Goal: Transaction & Acquisition: Download file/media

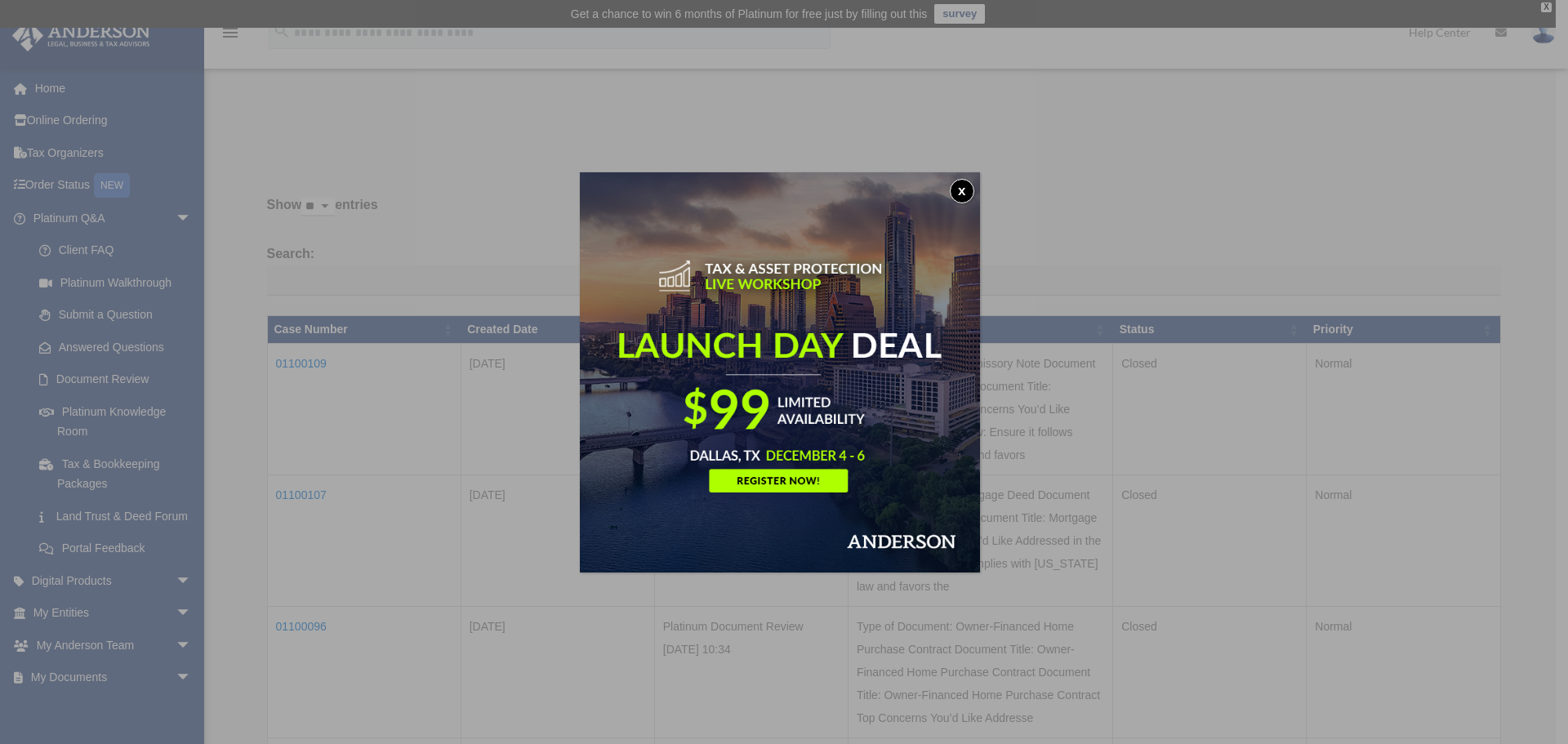
click at [964, 197] on button "x" at bounding box center [962, 191] width 25 height 25
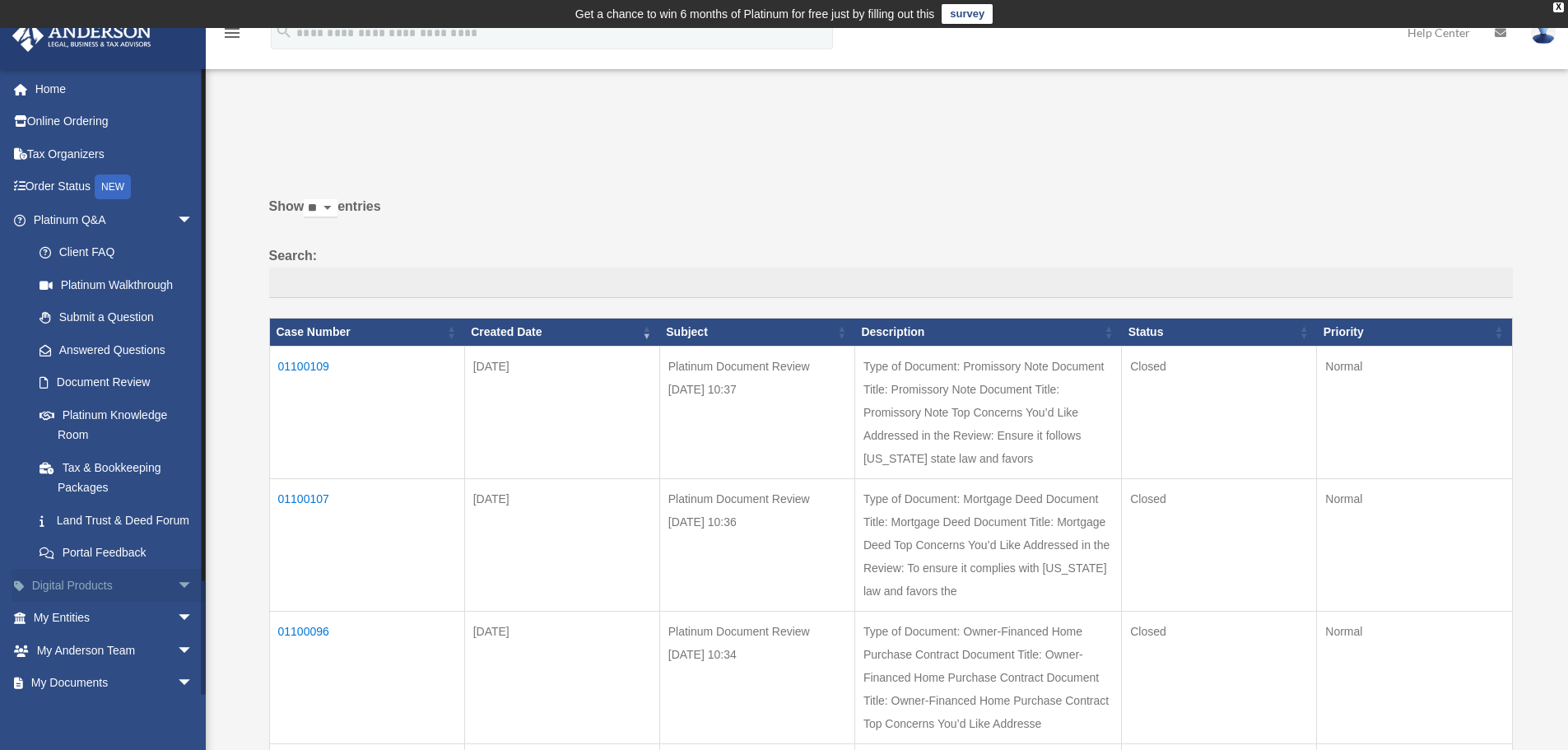
click at [88, 601] on link "Digital Products arrow_drop_down" at bounding box center [115, 585] width 207 height 33
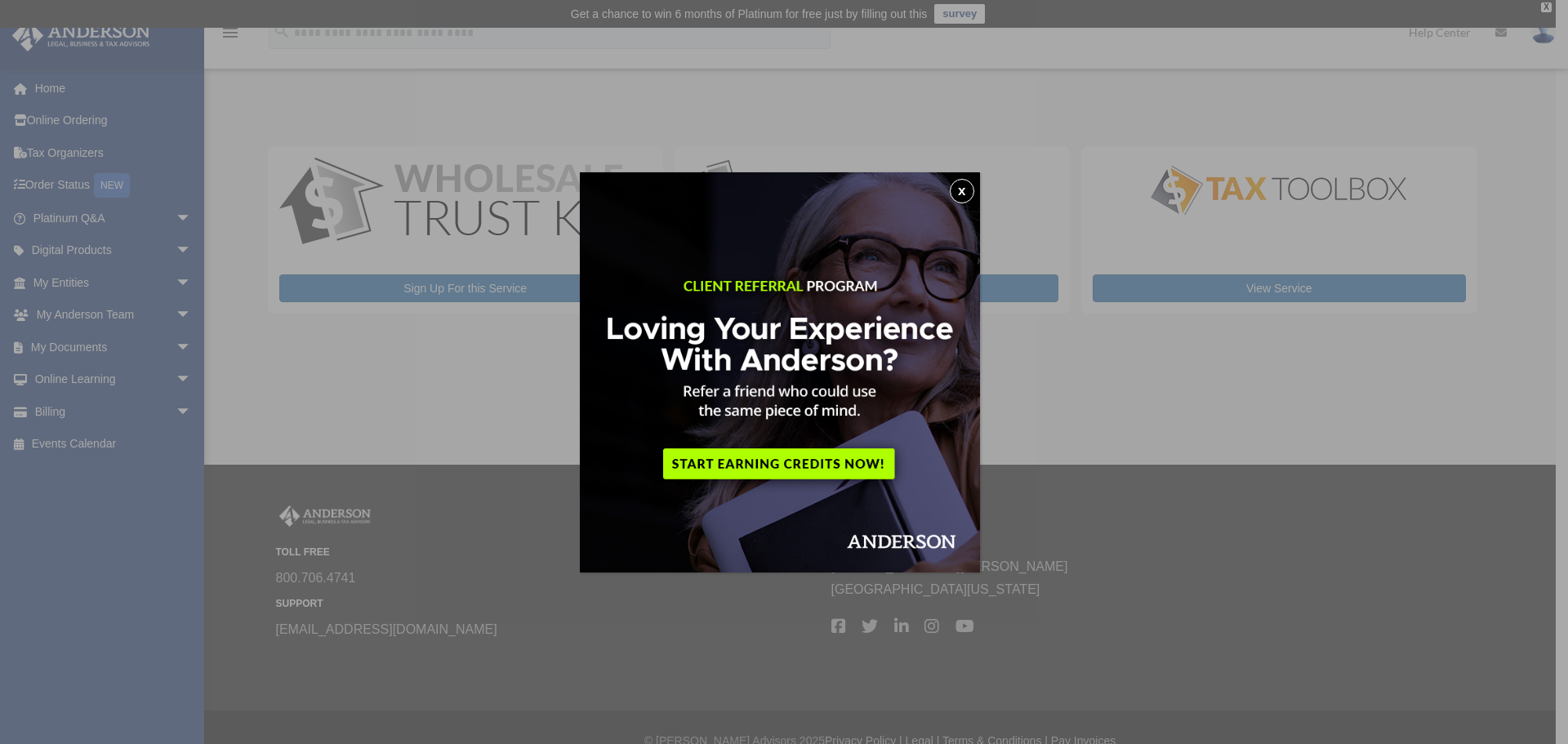
click at [968, 189] on button "x" at bounding box center [962, 191] width 25 height 25
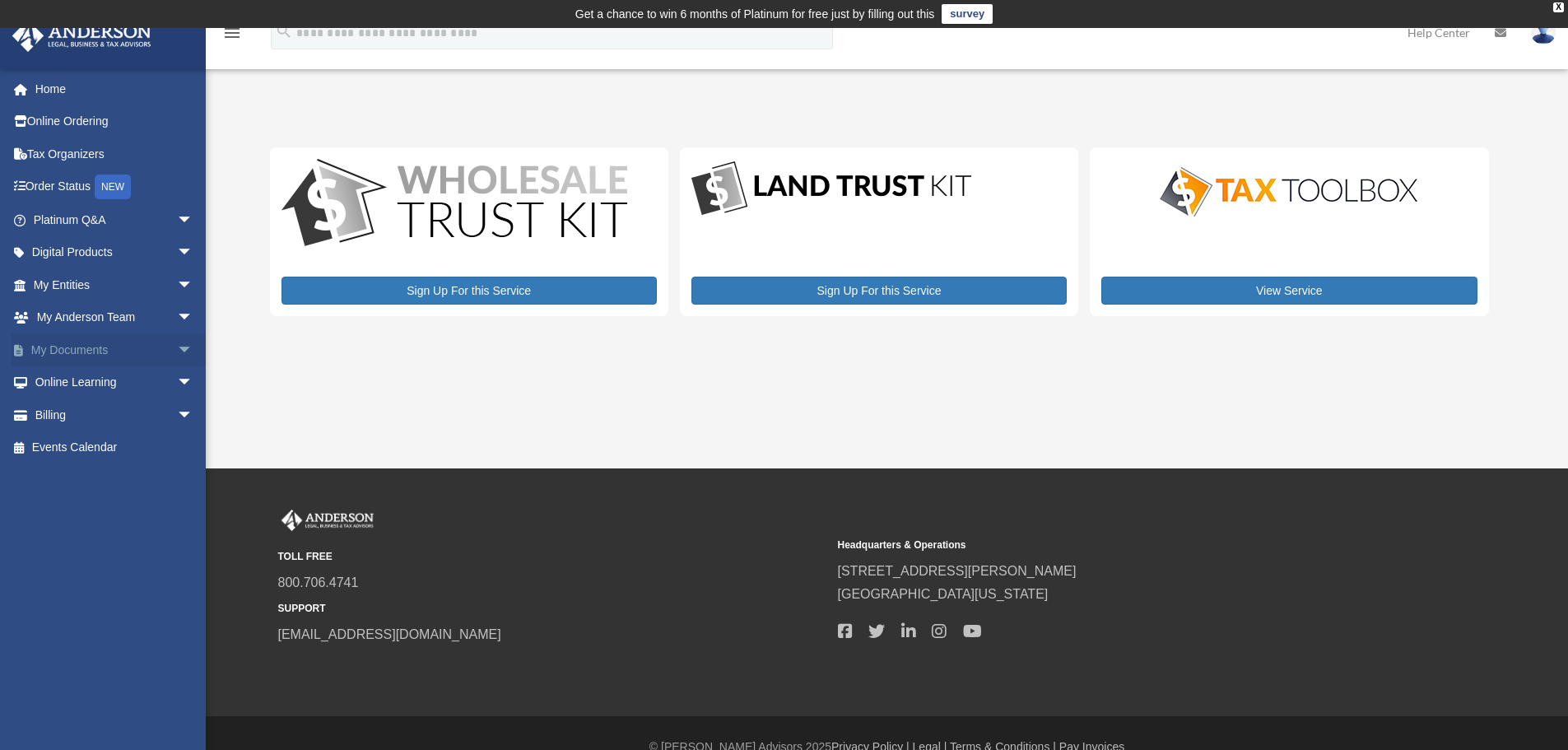
click at [177, 354] on span "arrow_drop_down" at bounding box center [193, 350] width 33 height 34
click at [71, 381] on link "Box" at bounding box center [120, 382] width 195 height 33
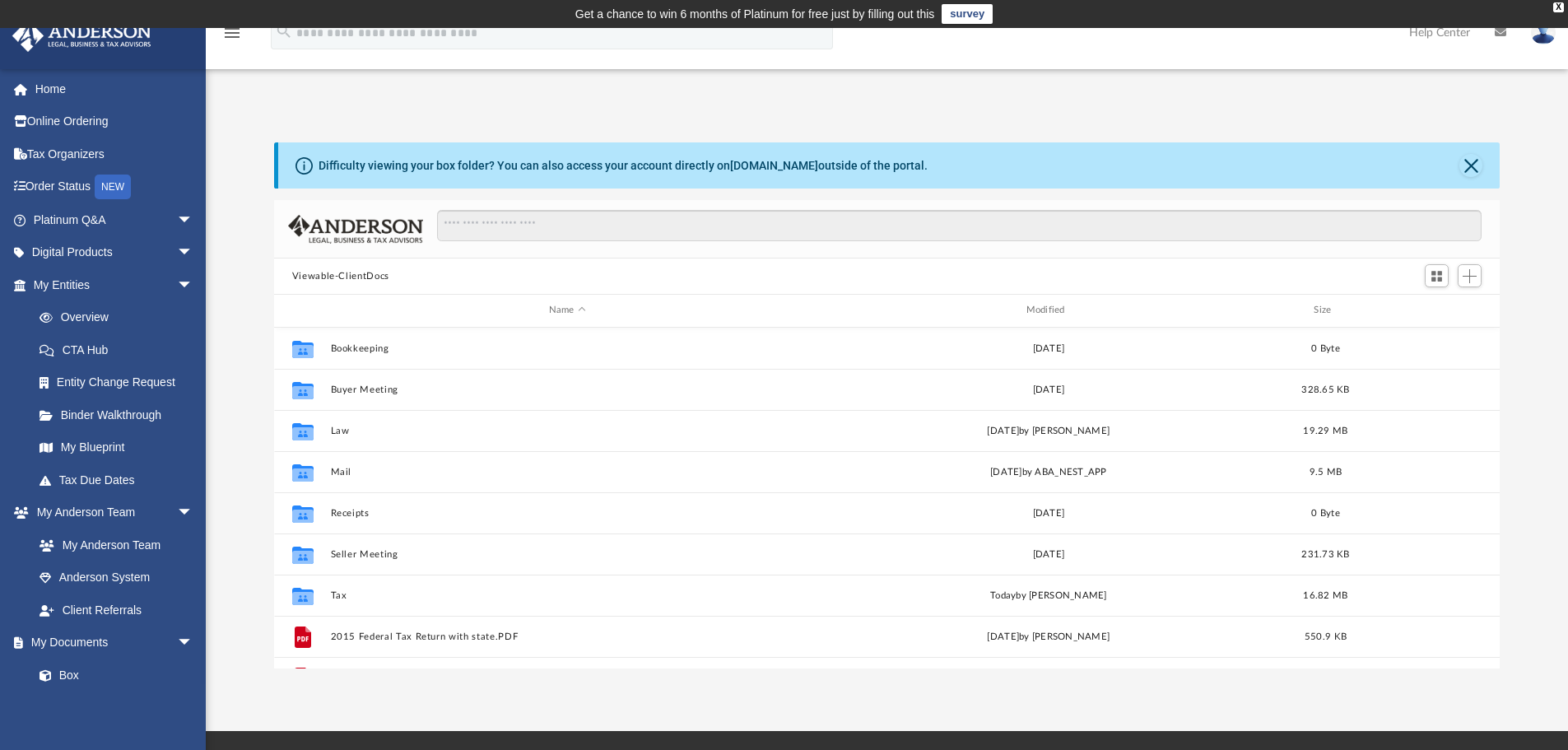
scroll to position [363, 1213]
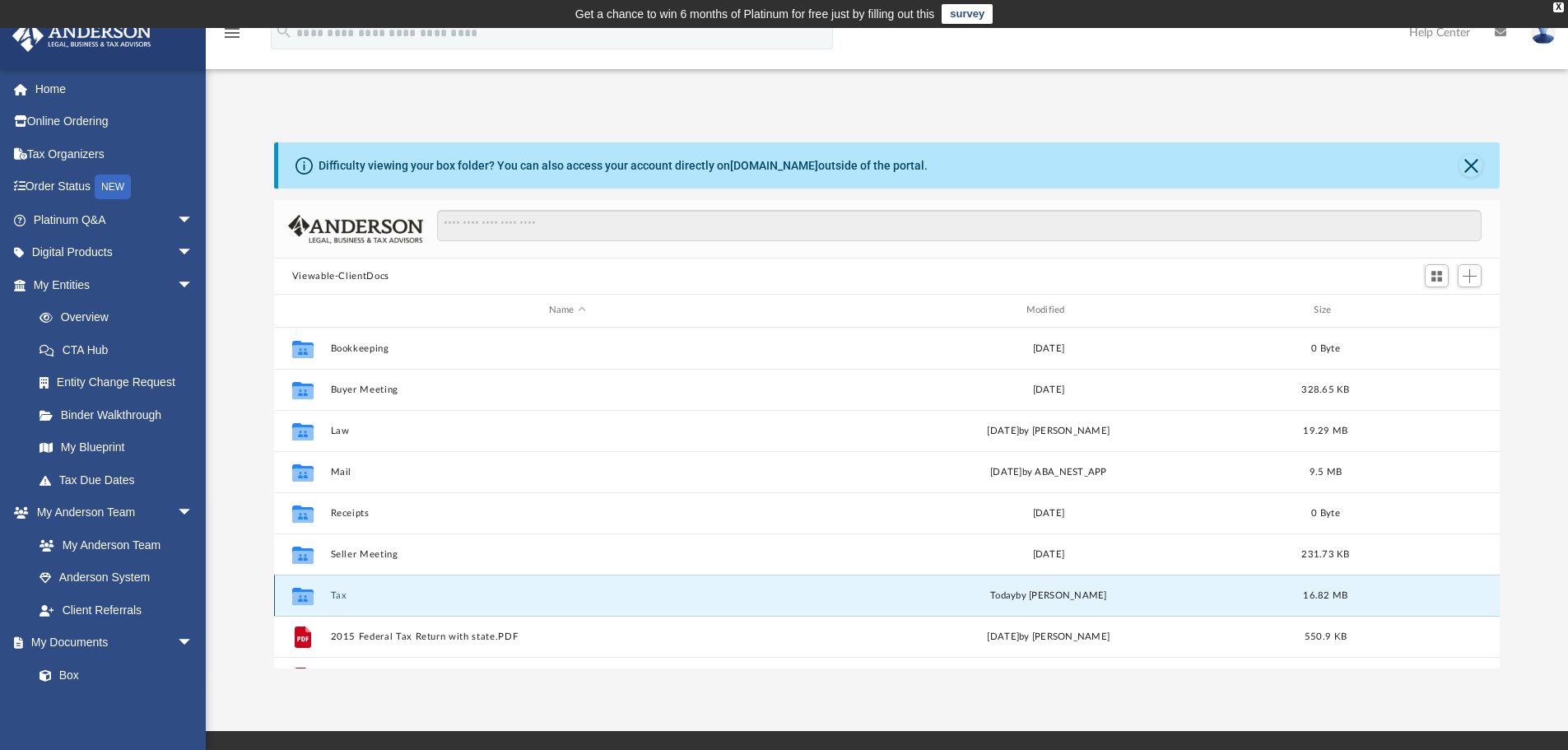
click at [334, 598] on button "Tax" at bounding box center [567, 595] width 474 height 11
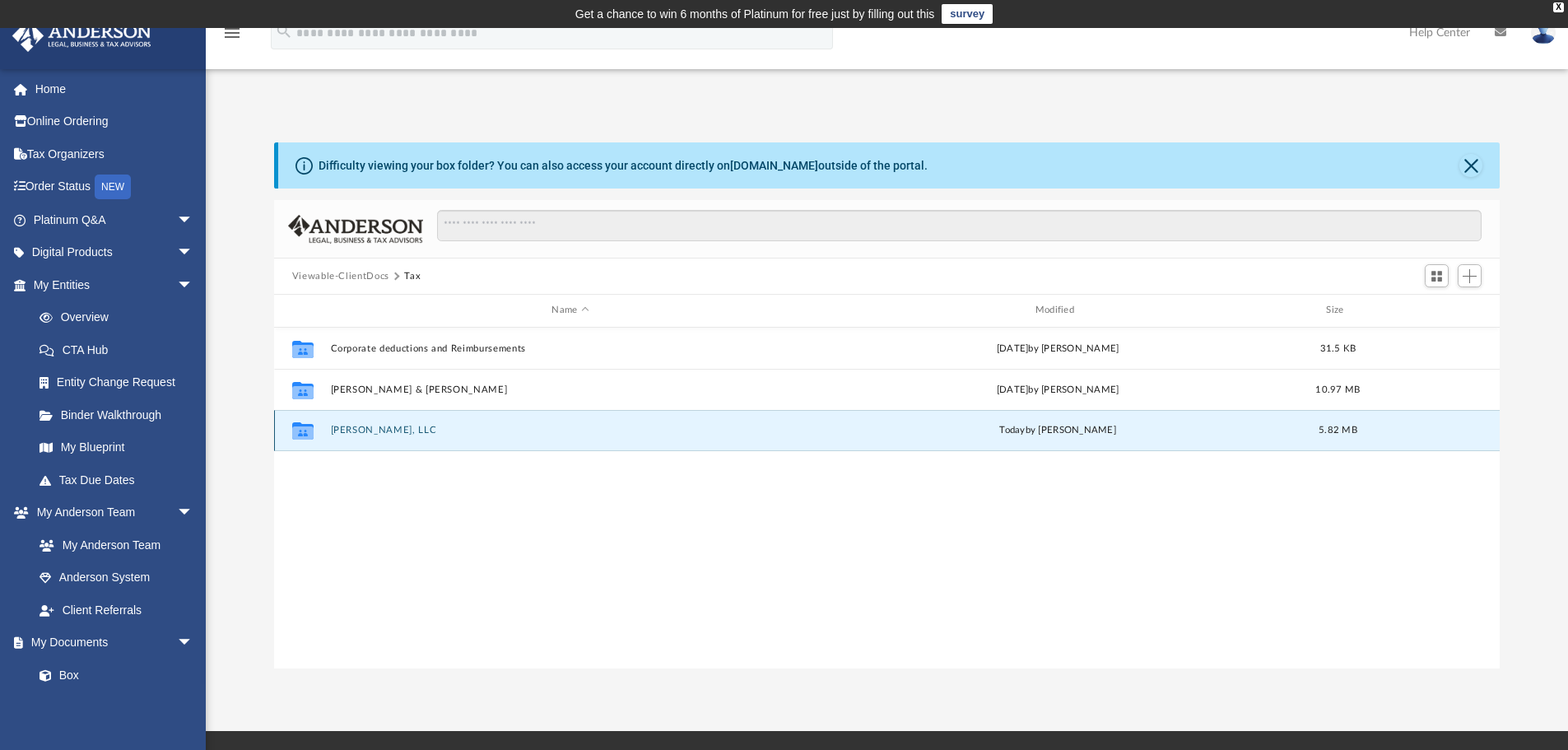
click at [367, 430] on button "[PERSON_NAME], LLC" at bounding box center [570, 430] width 480 height 11
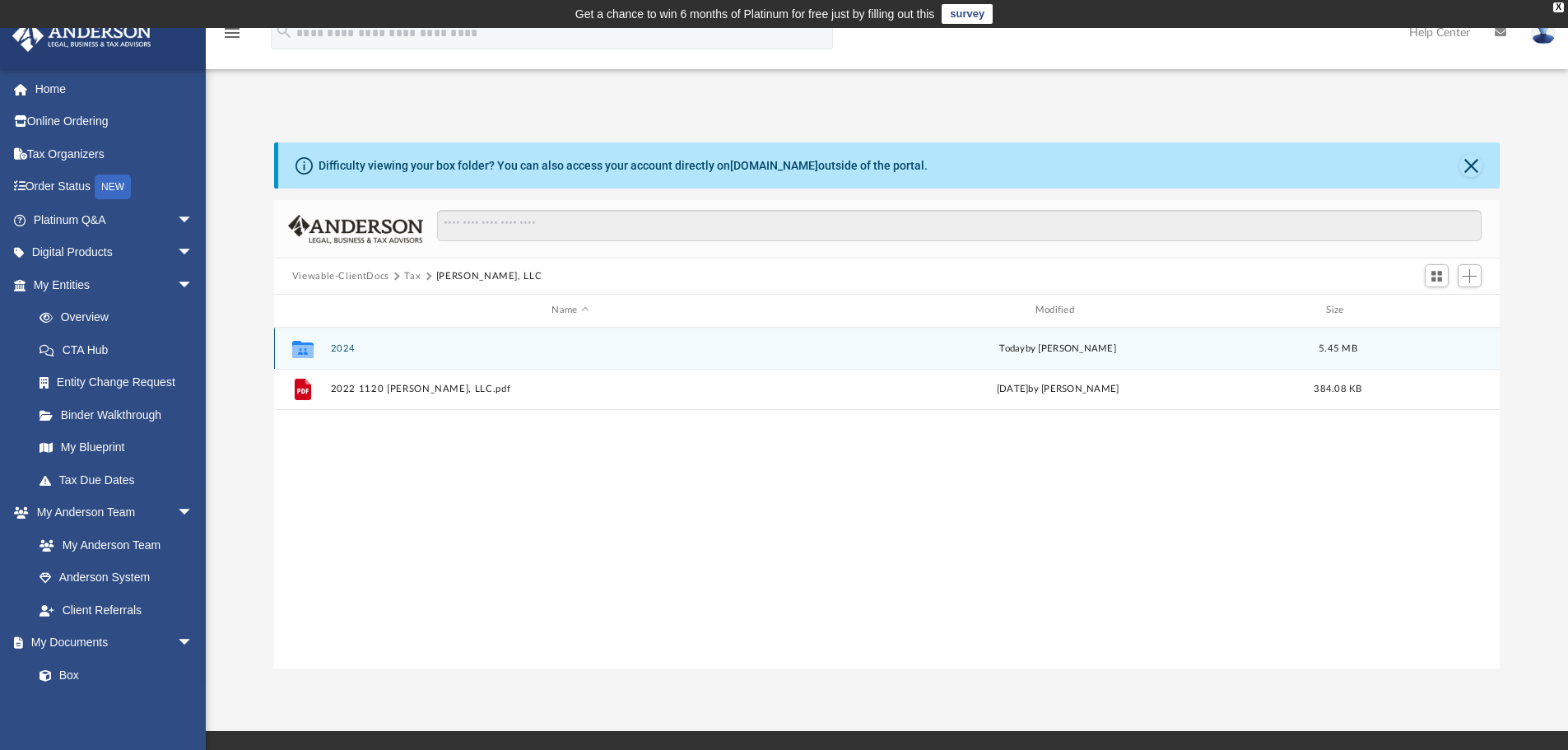
click at [335, 348] on button "2024" at bounding box center [570, 348] width 480 height 11
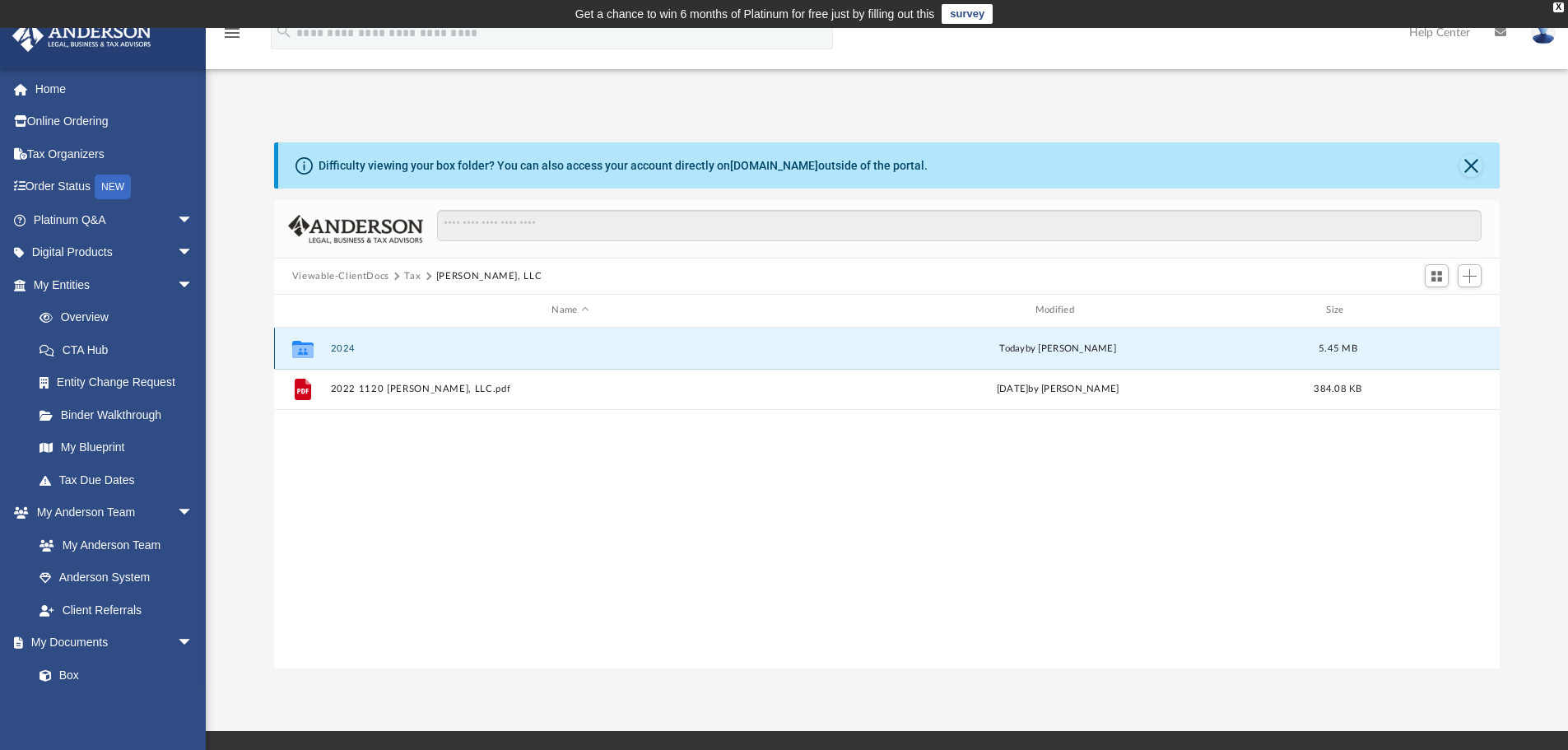
click at [335, 348] on button "2024" at bounding box center [570, 348] width 480 height 11
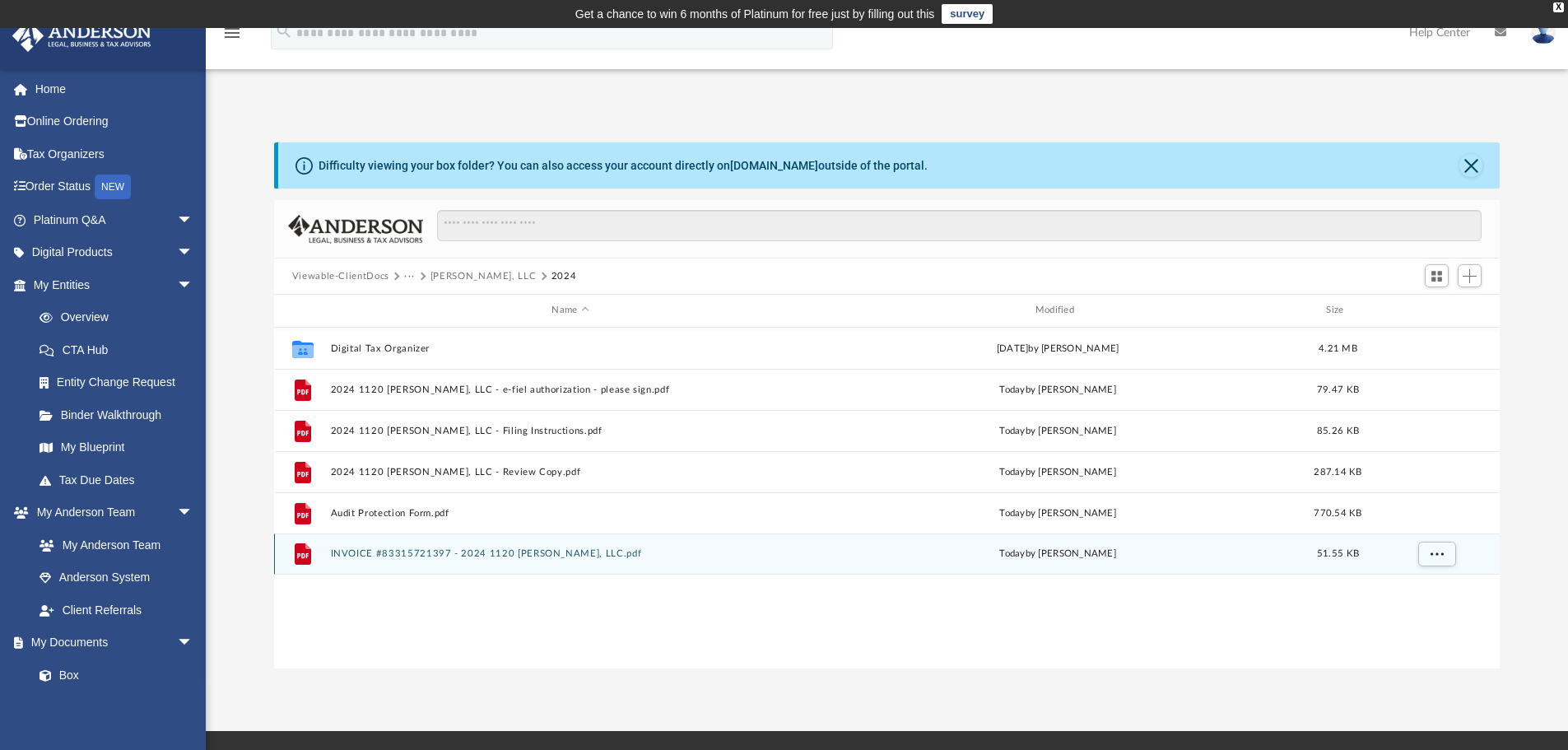
click at [409, 549] on button "INVOICE #83315721397 - 2024 1120 [PERSON_NAME], LLC.pdf" at bounding box center [570, 554] width 480 height 11
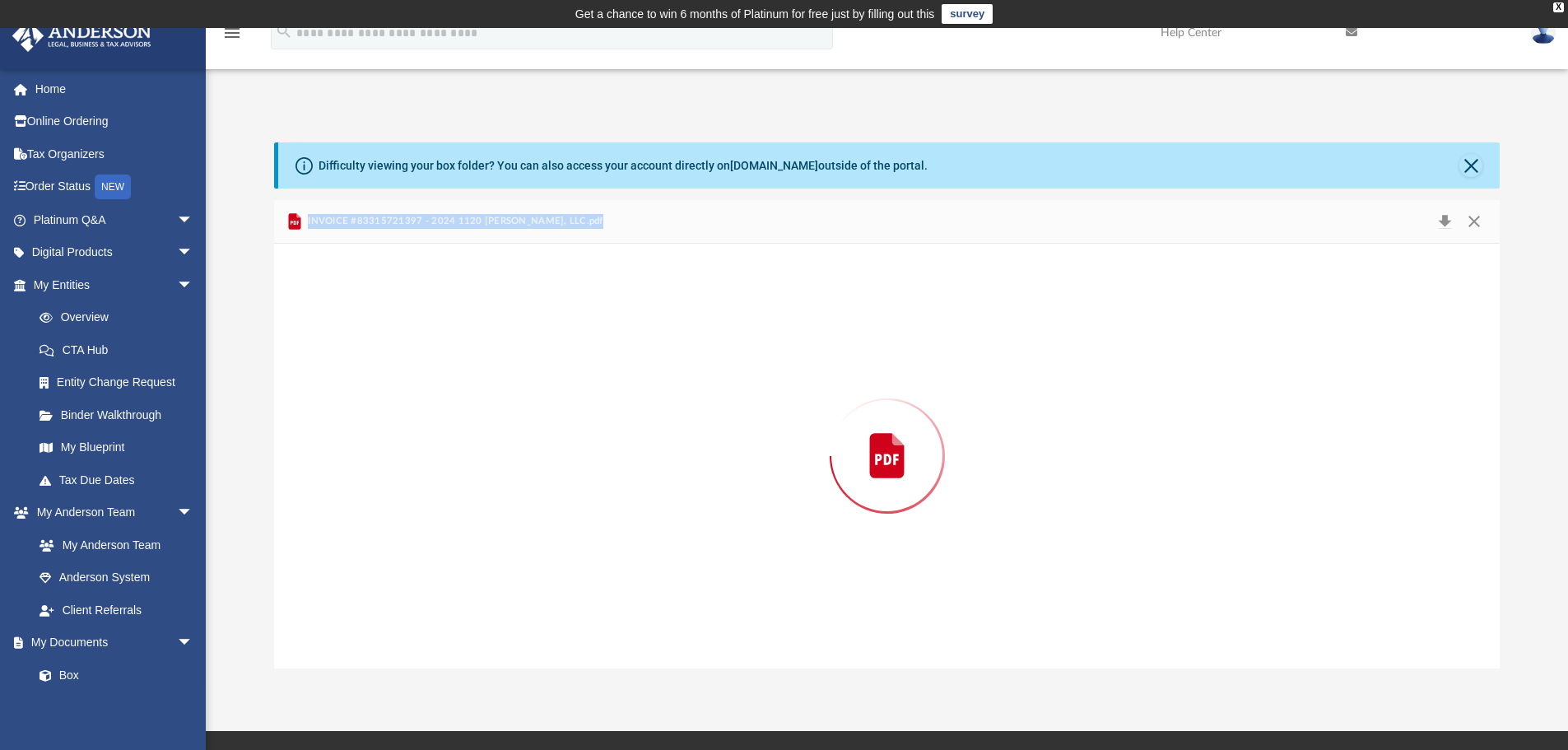
click at [409, 549] on div "Preview" at bounding box center [887, 455] width 1227 height 425
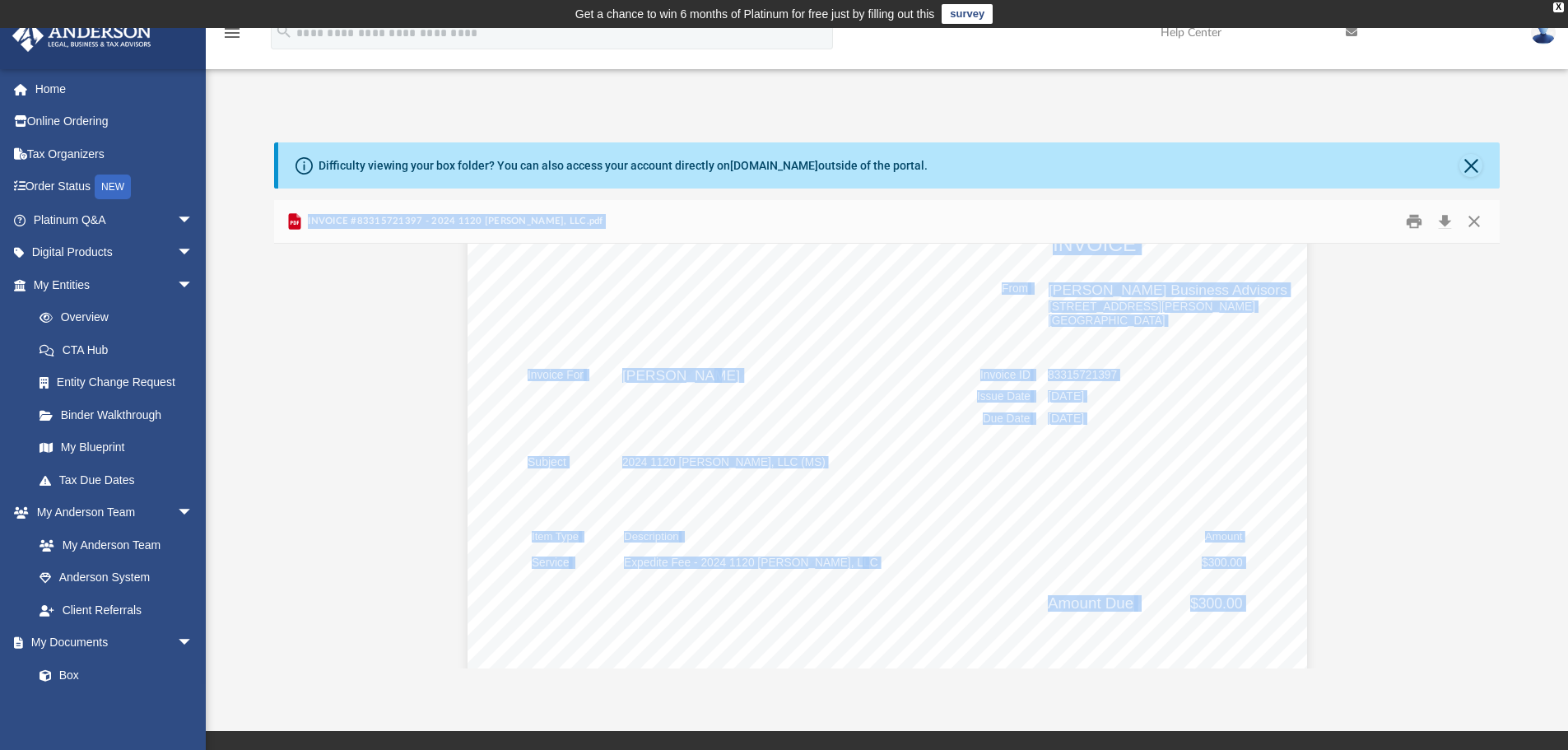
scroll to position [0, 0]
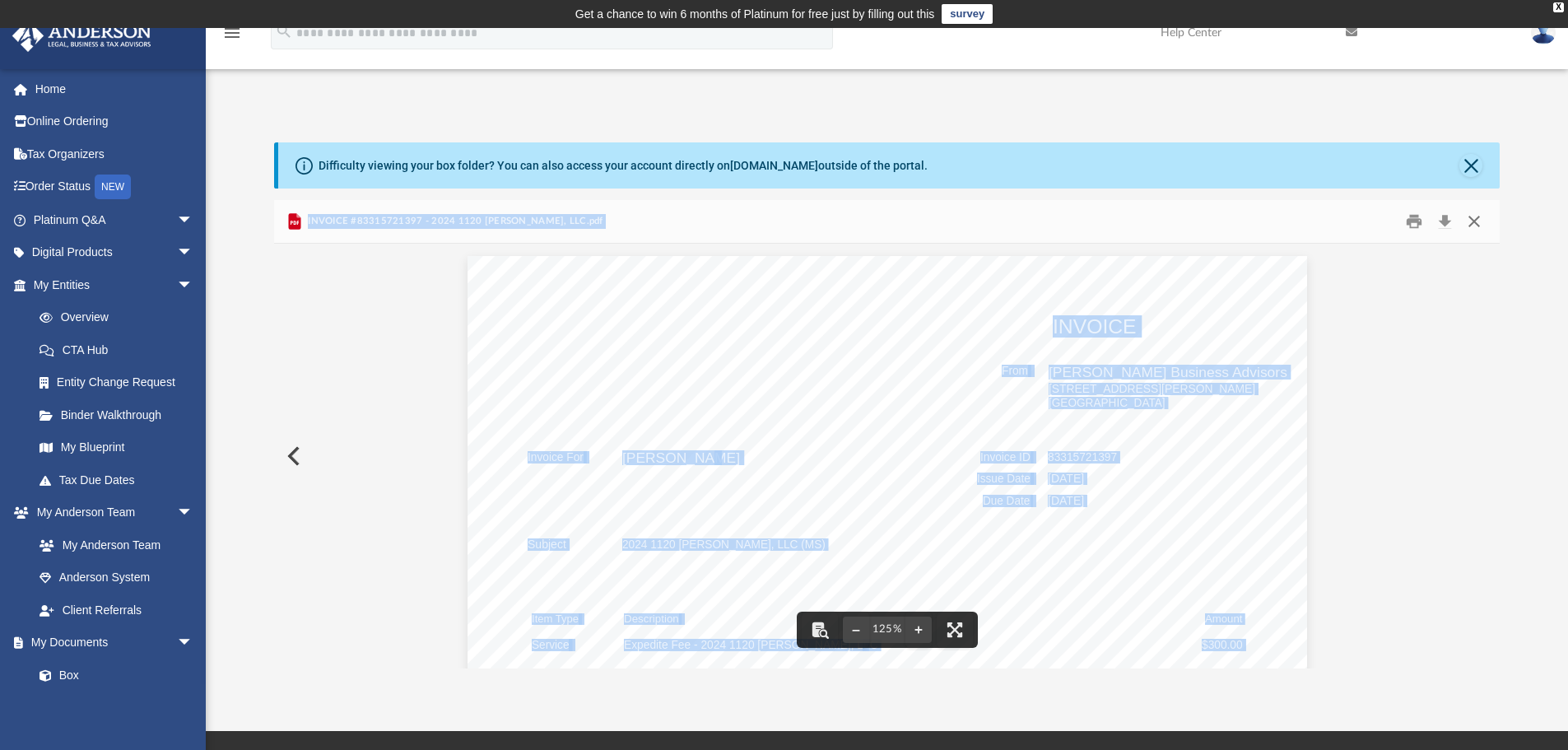
click at [1479, 224] on button "Close" at bounding box center [1474, 221] width 30 height 26
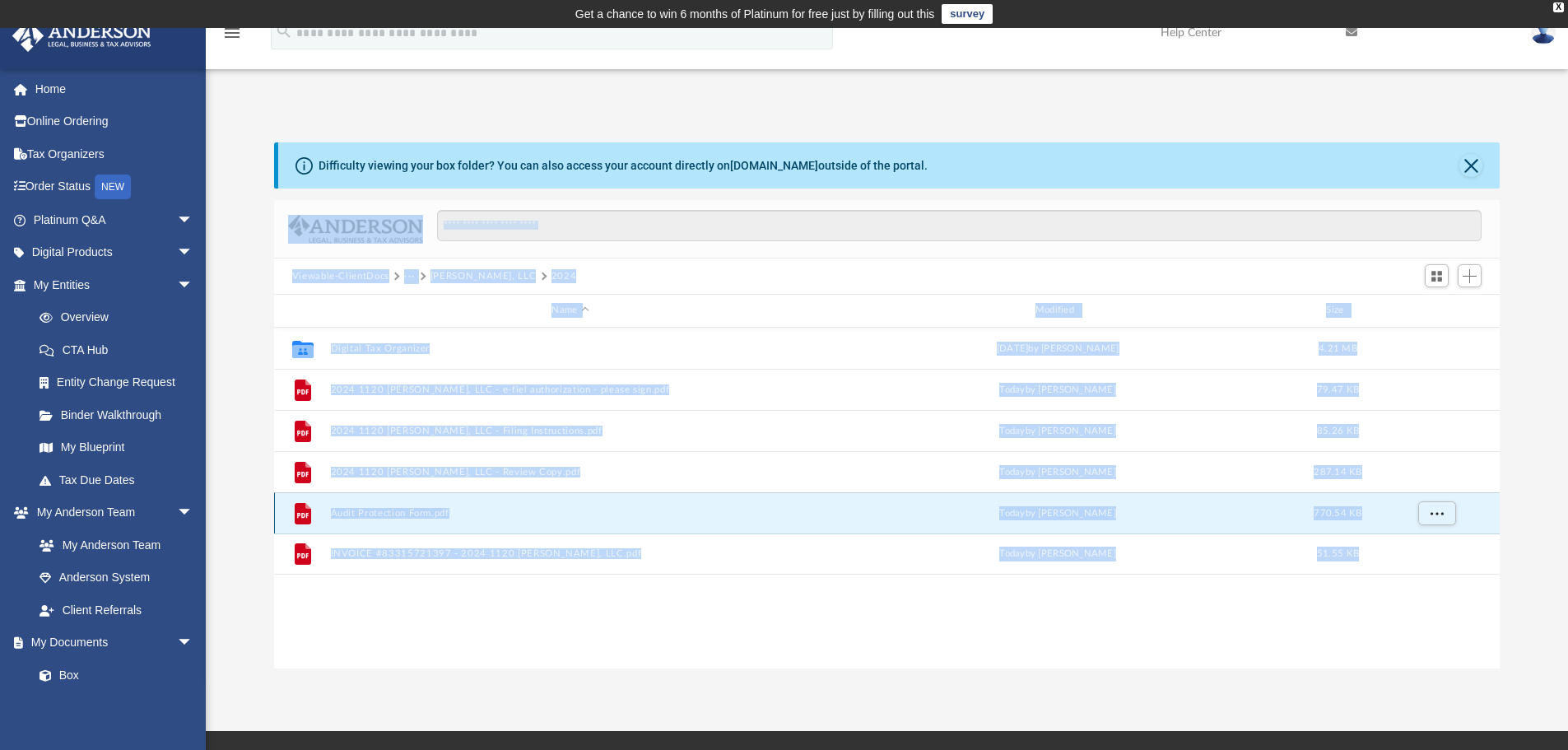
click at [373, 514] on button "Audit Protection Form.pdf" at bounding box center [570, 513] width 480 height 11
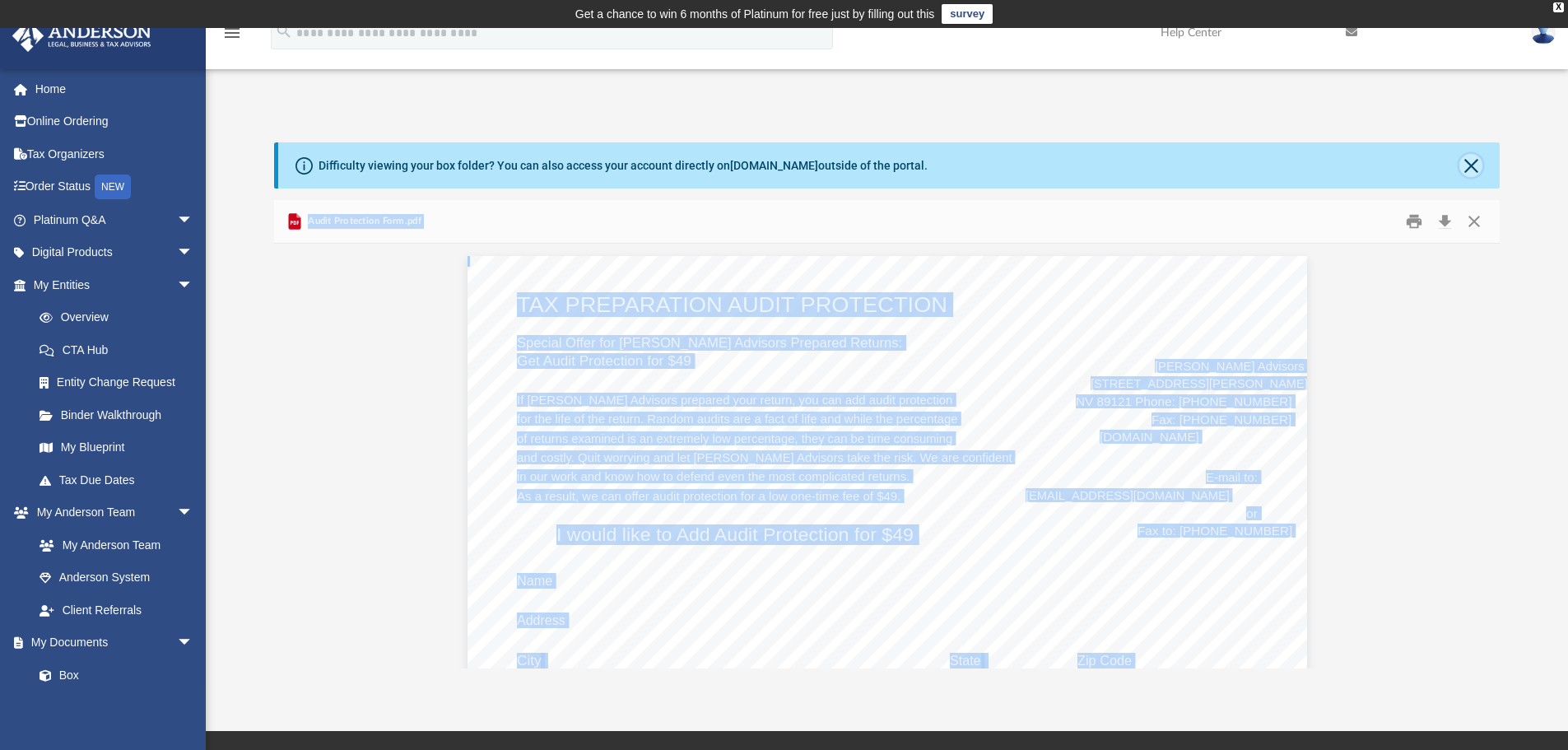
click at [1472, 161] on button "Close" at bounding box center [1471, 165] width 23 height 23
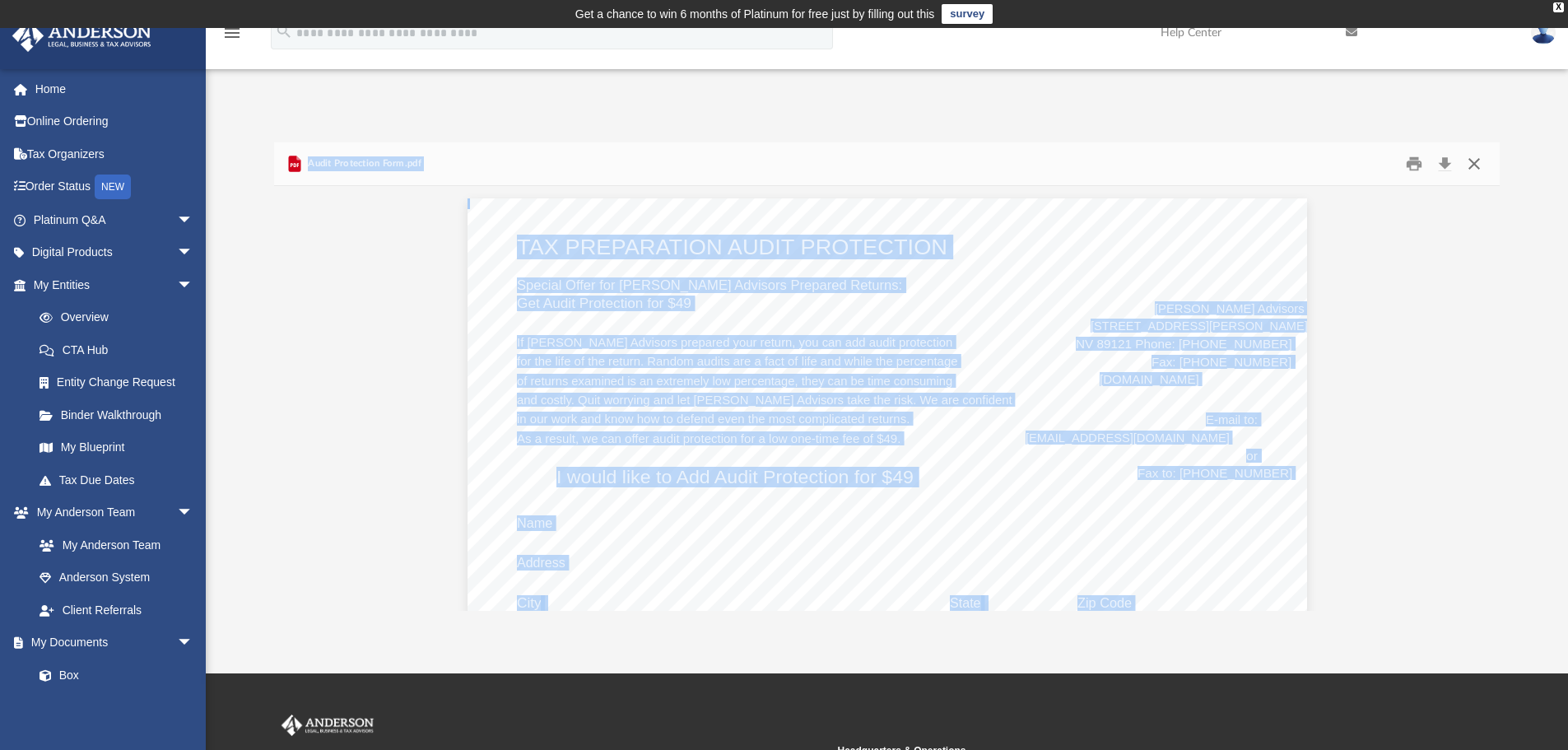
click at [1472, 167] on button "Close" at bounding box center [1474, 164] width 30 height 26
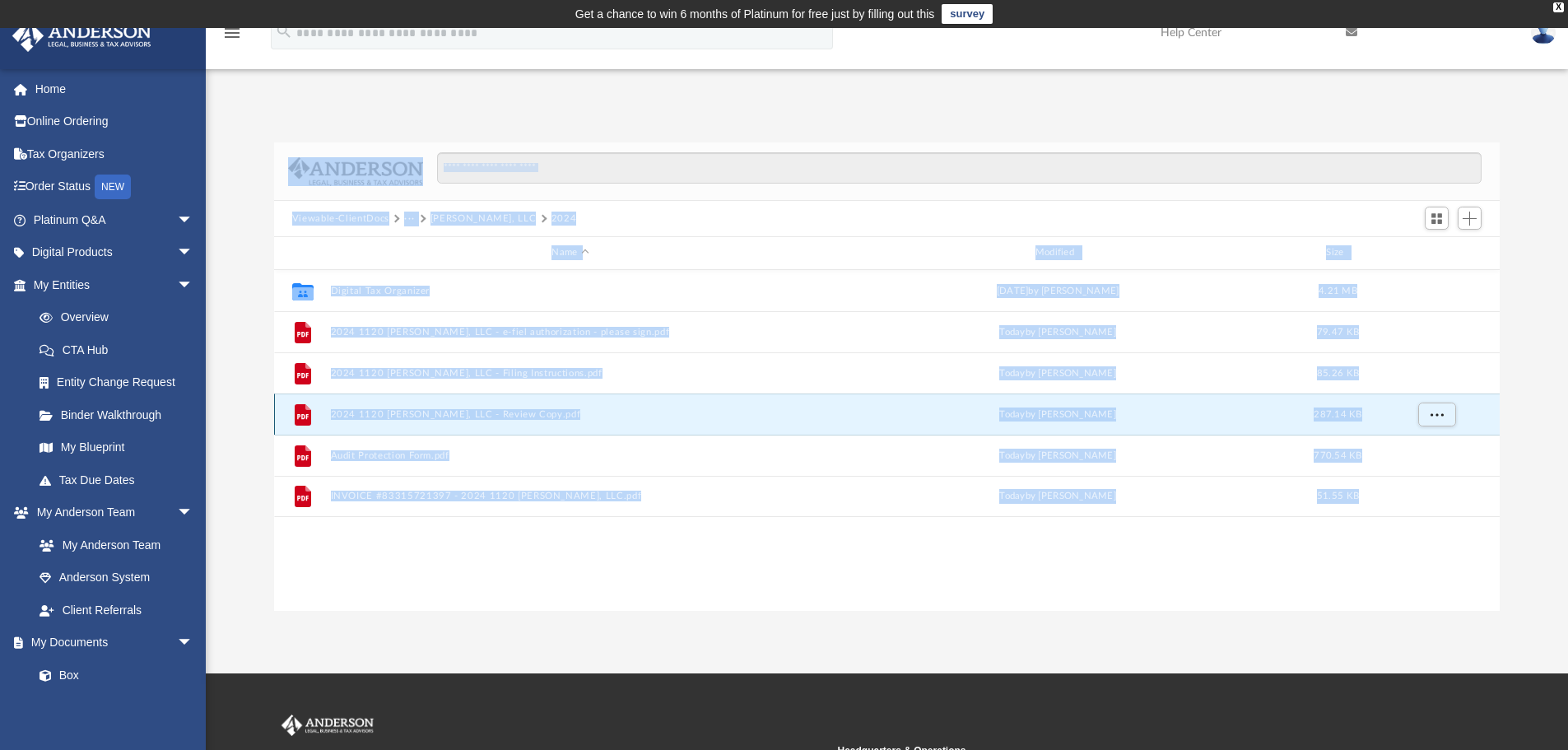
click at [421, 415] on button "2024 1120 [PERSON_NAME], LLC - Review Copy.pdf" at bounding box center [570, 415] width 480 height 11
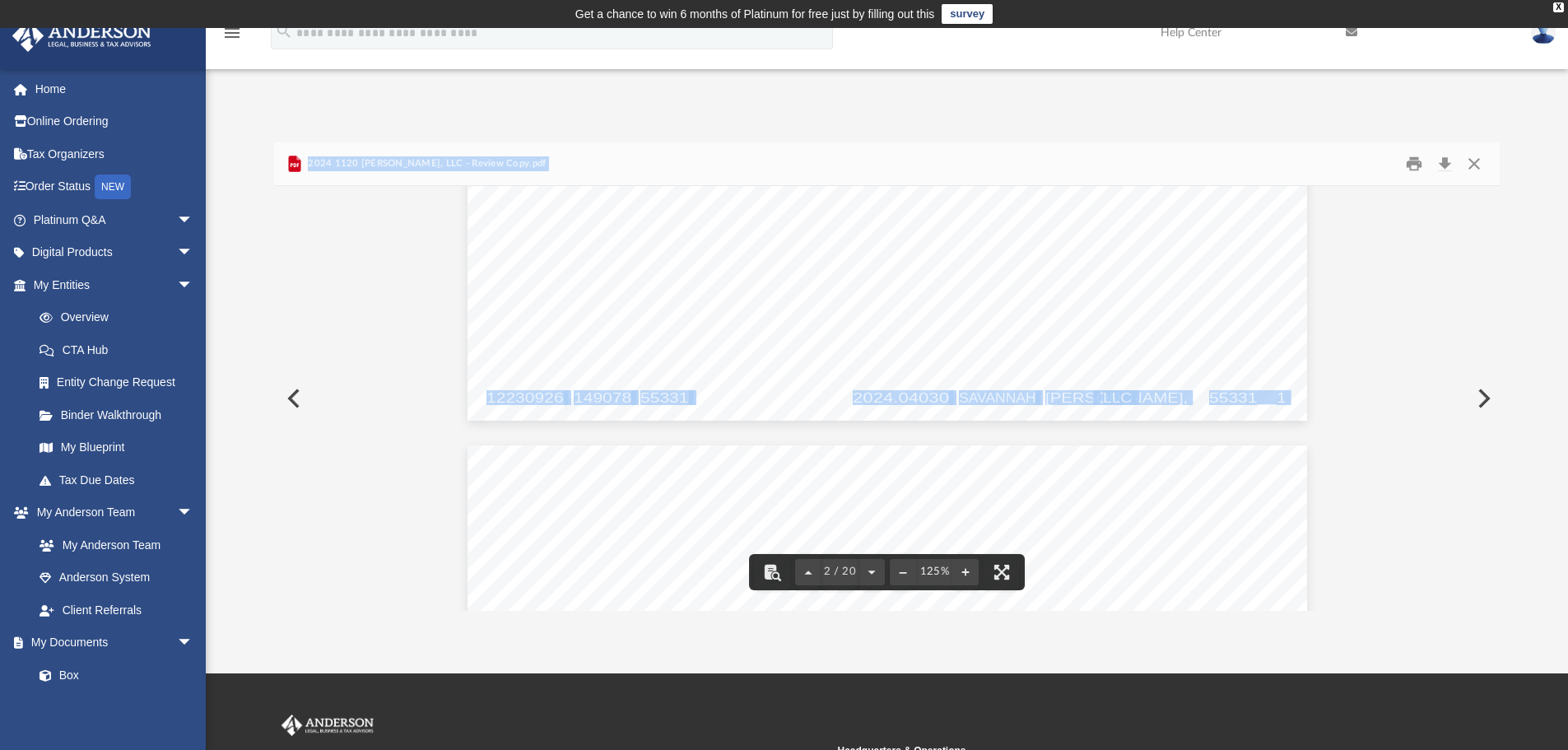
scroll to position [2305, 0]
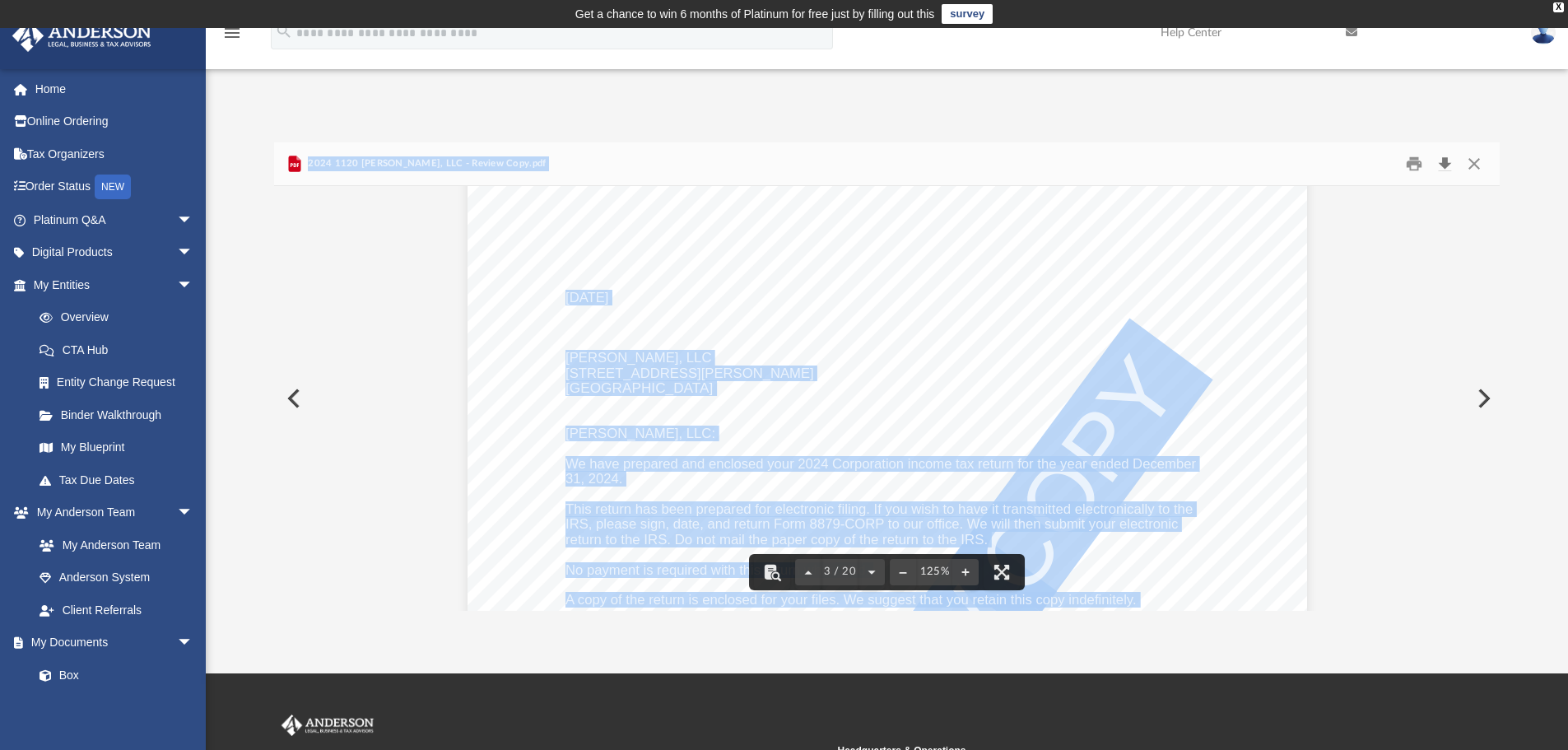
click at [1442, 162] on button "Download" at bounding box center [1445, 164] width 30 height 26
click at [1481, 162] on button "Close" at bounding box center [1474, 164] width 30 height 26
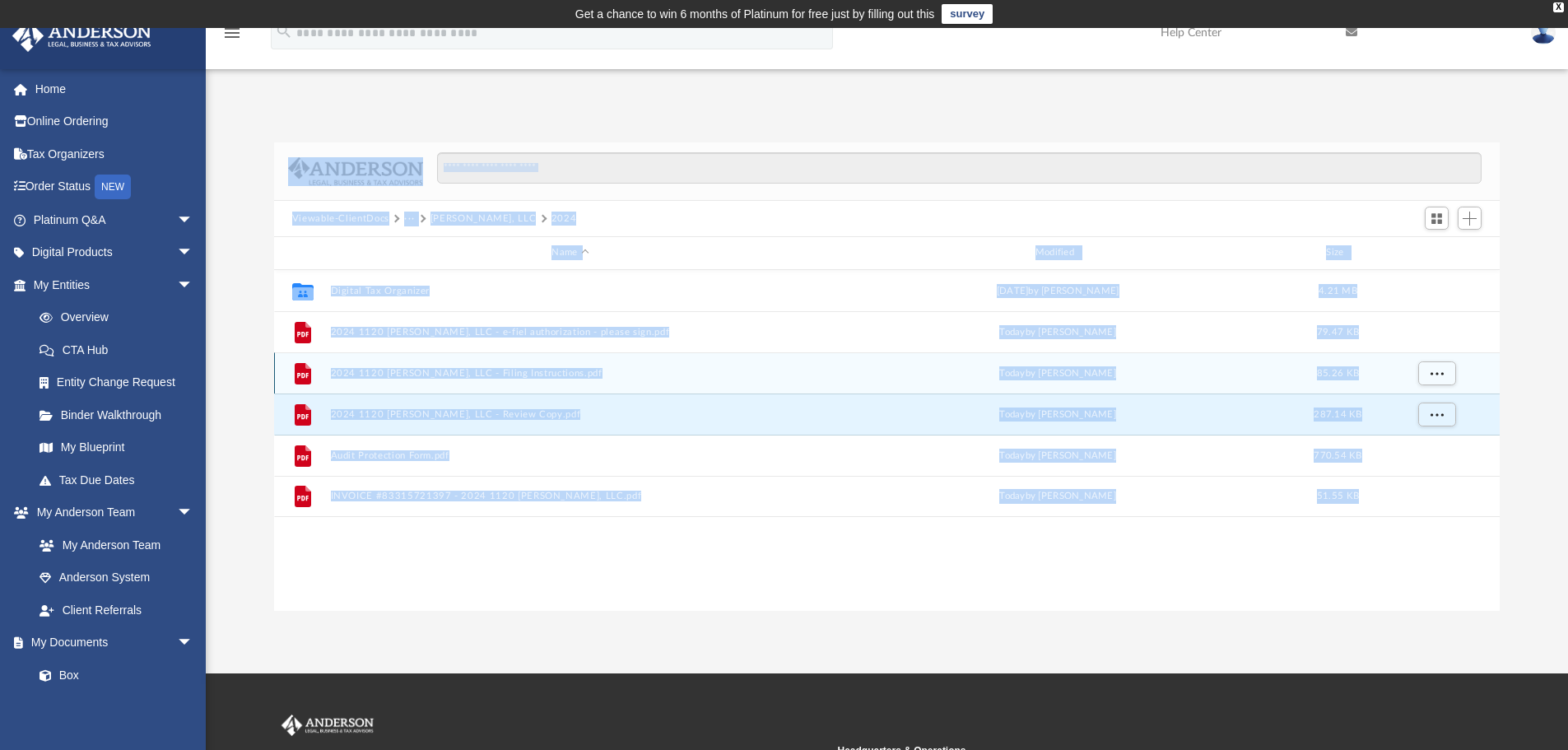
click at [509, 374] on button "2024 1120 [PERSON_NAME], LLC - Filing Instructions.pdf" at bounding box center [570, 373] width 480 height 11
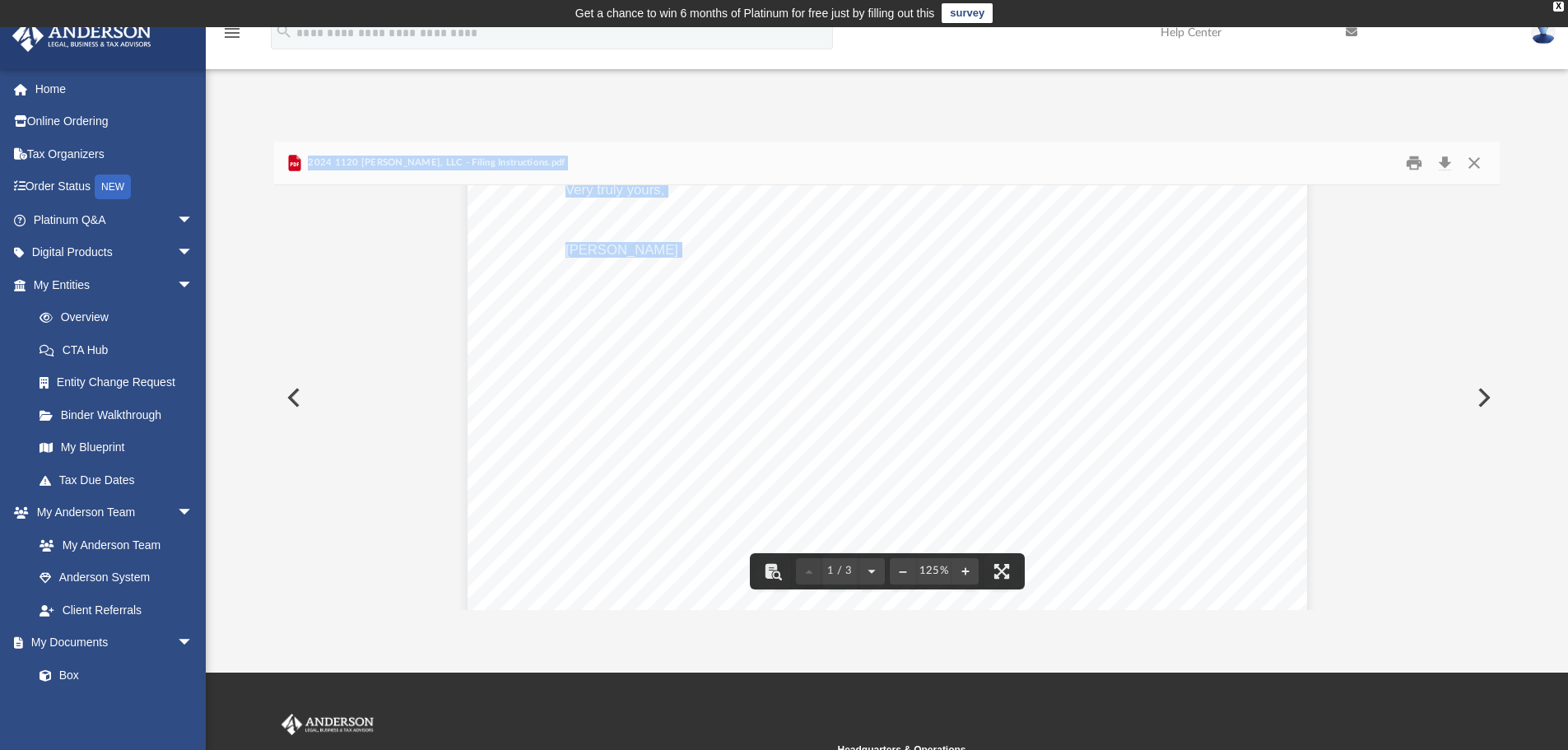
scroll to position [0, 0]
click at [1467, 159] on button "Close" at bounding box center [1474, 164] width 30 height 26
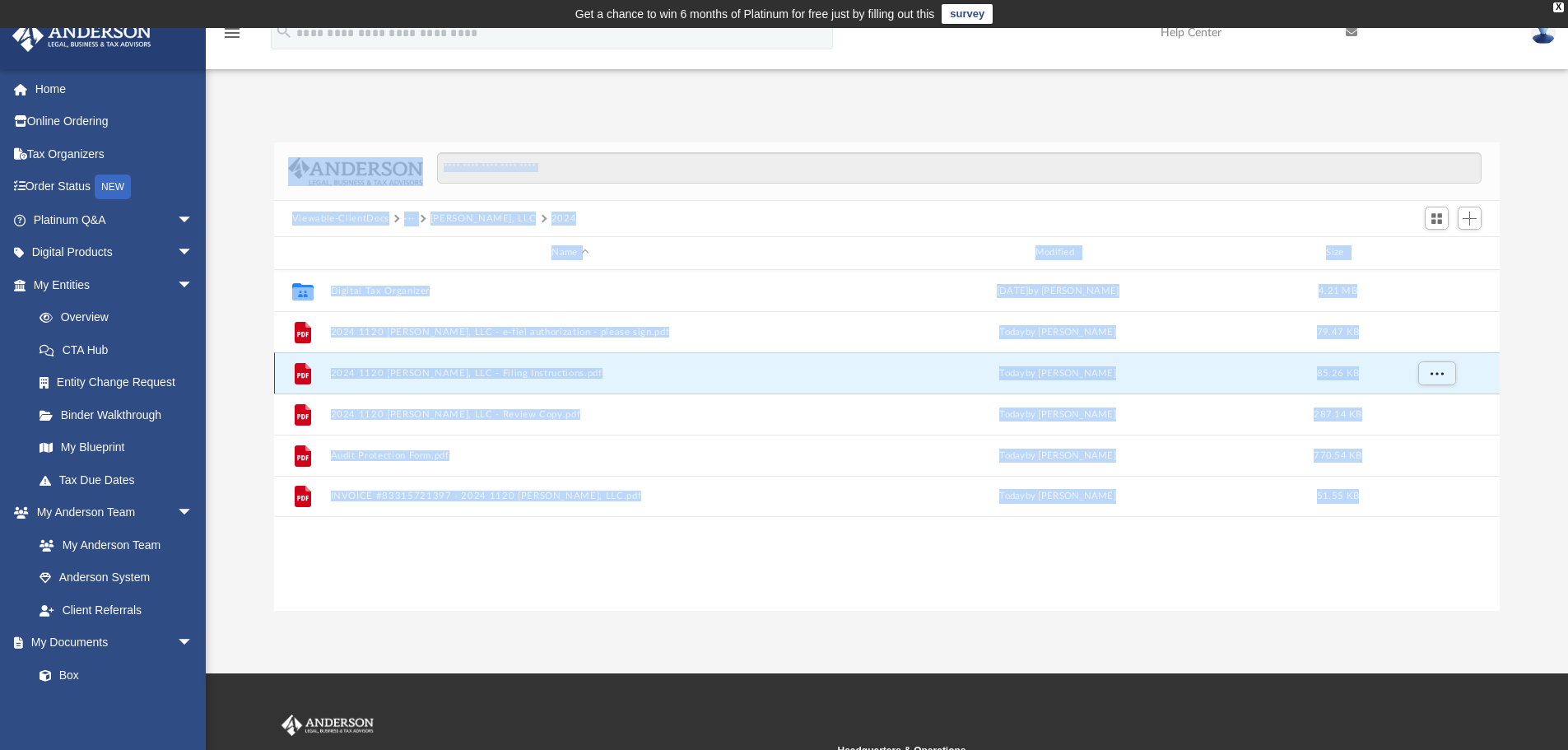
click at [417, 368] on button "2024 1120 [PERSON_NAME], LLC - Filing Instructions.pdf" at bounding box center [570, 373] width 480 height 11
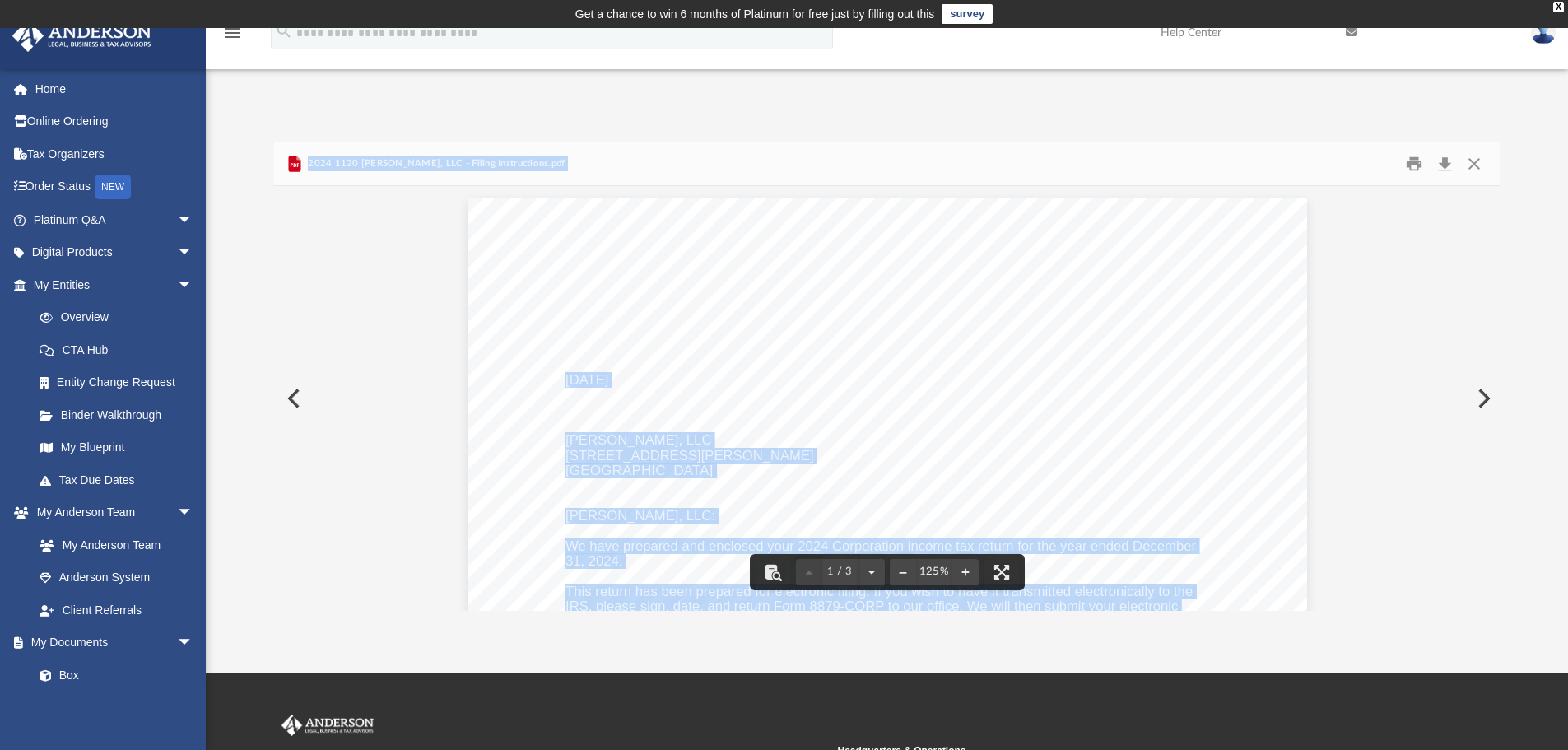
click at [1021, 471] on div "[DATE][GEOGRAPHIC_DATA][PERSON_NAME], LLC [STREET_ADDRESS][GEOGRAPHIC_DATA][PER…" at bounding box center [887, 741] width 839 height 1087
click at [1448, 159] on button "Download" at bounding box center [1445, 164] width 30 height 26
